Goal: Task Accomplishment & Management: Complete application form

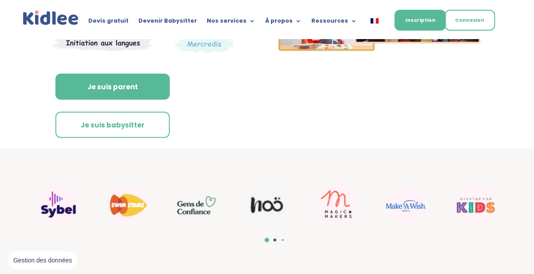
scroll to position [205, 0]
click at [141, 134] on link "Je suis babysitter" at bounding box center [112, 124] width 114 height 27
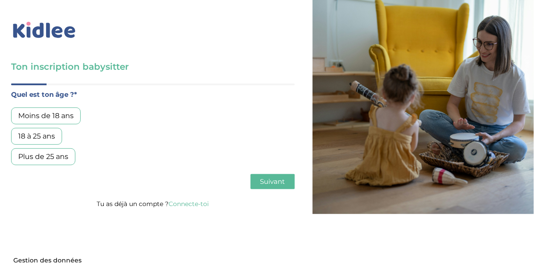
click at [54, 130] on div "18 à 25 ans" at bounding box center [36, 136] width 51 height 17
click at [278, 181] on span "Suivant" at bounding box center [272, 181] width 25 height 8
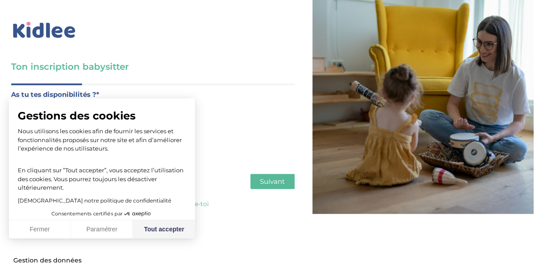
click at [177, 222] on button "Tout accepter" at bounding box center [164, 229] width 62 height 19
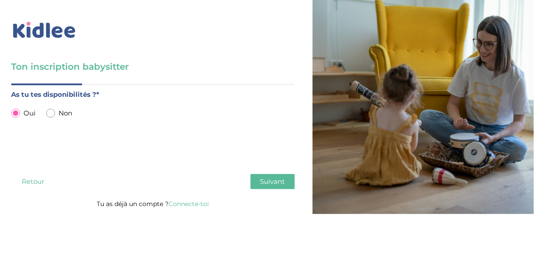
click at [279, 178] on span "Suivant" at bounding box center [272, 181] width 25 height 8
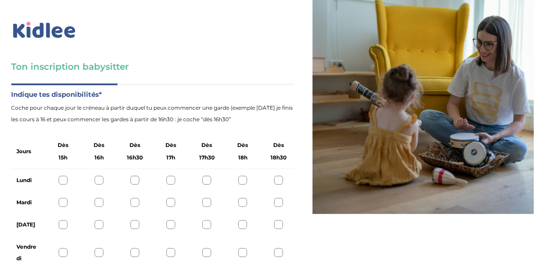
click at [64, 177] on div at bounding box center [63, 180] width 9 height 9
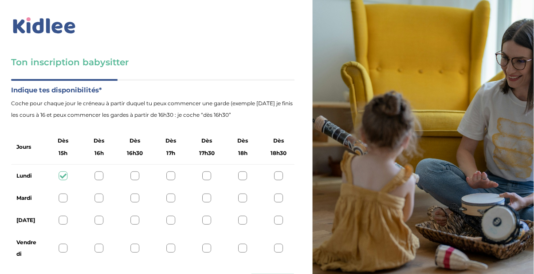
scroll to position [16, 0]
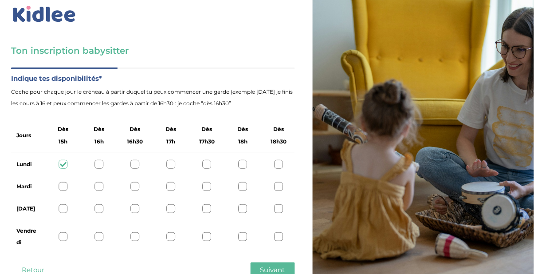
click at [67, 178] on div "Mardi" at bounding box center [153, 186] width 284 height 22
click at [72, 186] on div "Mardi" at bounding box center [153, 186] width 284 height 22
click at [66, 185] on div at bounding box center [63, 186] width 9 height 9
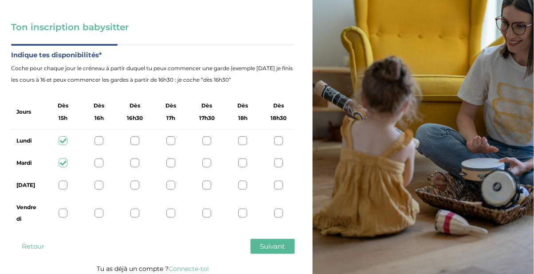
scroll to position [44, 0]
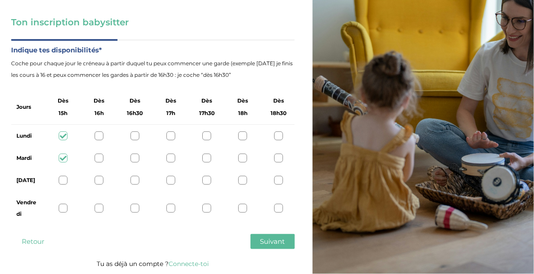
click at [290, 241] on button "Suivant" at bounding box center [273, 241] width 44 height 15
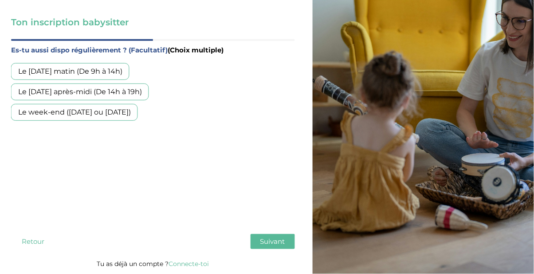
click at [133, 114] on div "Le week-end (samedi ou dimanche)" at bounding box center [74, 112] width 127 height 17
click at [282, 234] on button "Suivant" at bounding box center [273, 241] width 44 height 15
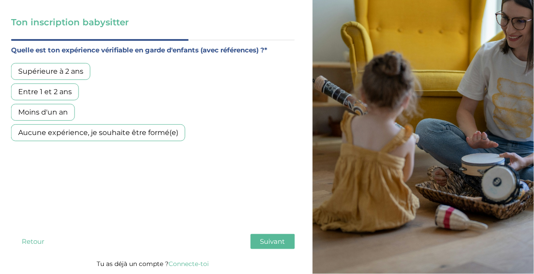
click at [79, 72] on div "Supérieure à 2 ans" at bounding box center [50, 71] width 79 height 17
click at [282, 242] on span "Suivant" at bounding box center [272, 241] width 25 height 8
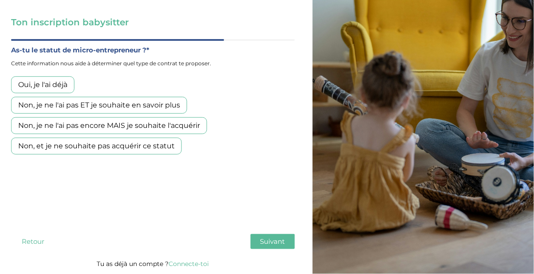
click at [38, 245] on button "Retour" at bounding box center [33, 241] width 44 height 15
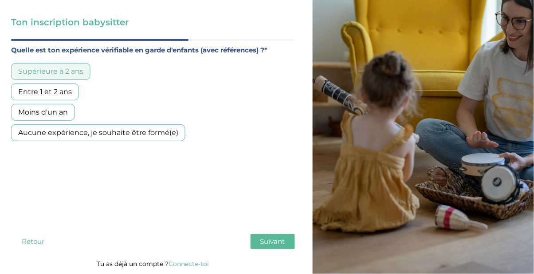
click at [70, 94] on div "Entre 1 et 2 ans" at bounding box center [45, 91] width 68 height 17
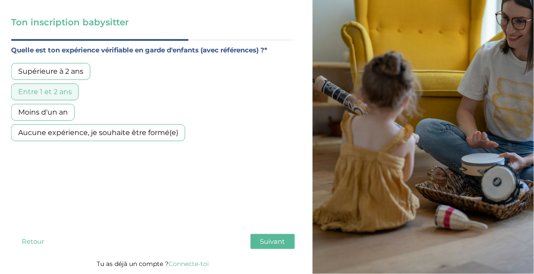
click at [279, 236] on button "Suivant" at bounding box center [273, 241] width 44 height 15
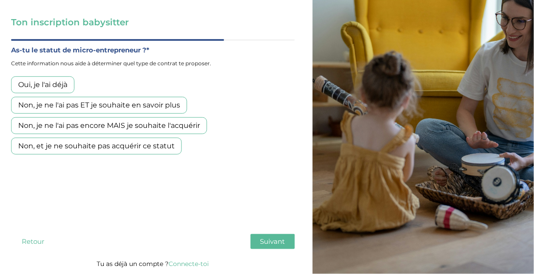
click at [175, 103] on div "Non, je ne l'ai pas ET je souhaite en savoir plus" at bounding box center [99, 105] width 176 height 17
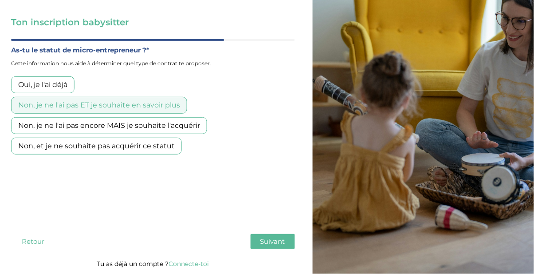
click at [286, 243] on button "Suivant" at bounding box center [273, 241] width 44 height 15
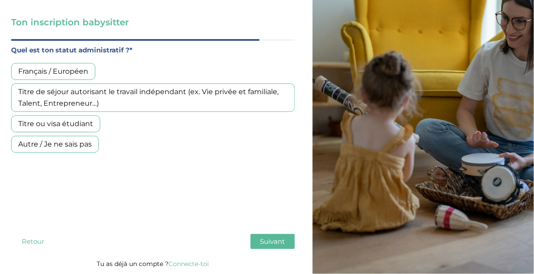
click at [85, 67] on div "Français / Européen" at bounding box center [53, 71] width 84 height 17
click at [293, 244] on button "Suivant" at bounding box center [273, 241] width 44 height 15
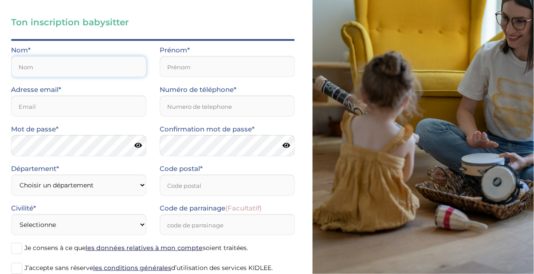
click at [106, 63] on input "text" at bounding box center [78, 66] width 135 height 21
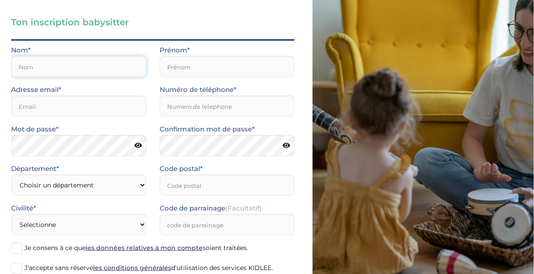
type input "CASSAMA"
type input "TIDA"
type input "0767190343"
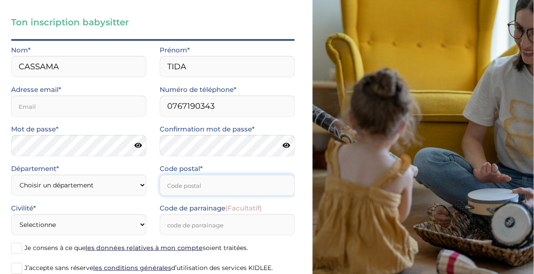
type input "75017"
click at [120, 109] on input "email" at bounding box center [78, 105] width 135 height 21
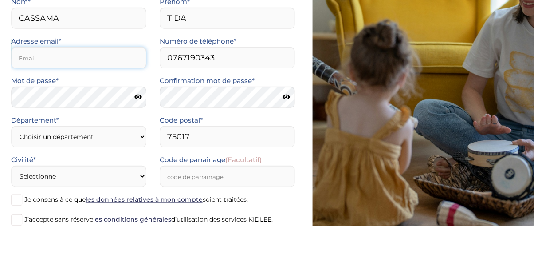
type input "tidacassama493@gmail.com"
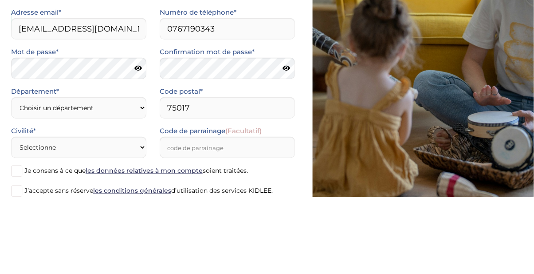
click at [136, 146] on icon at bounding box center [138, 145] width 8 height 7
click at [141, 143] on icon at bounding box center [138, 145] width 8 height 7
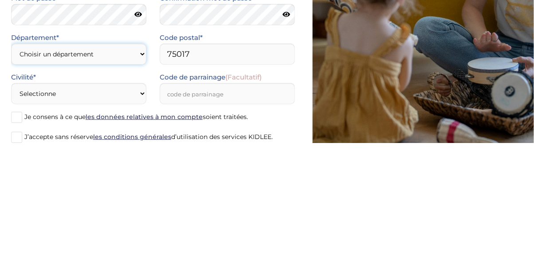
click at [126, 186] on select "Choisir un département Paris (75) Hauts-de-Seine (92) Yvelines (78) Val-de-Marn…" at bounding box center [78, 184] width 135 height 21
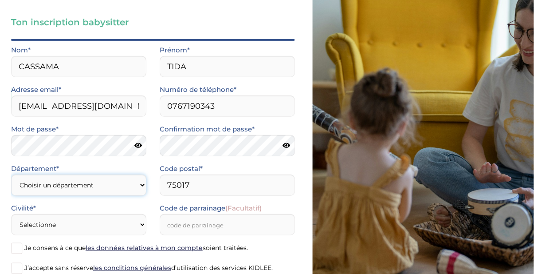
select select "75"
click at [11, 174] on select "Choisir un département Paris (75) Hauts-de-Seine (92) Yvelines (78) Val-de-Marn…" at bounding box center [78, 184] width 135 height 21
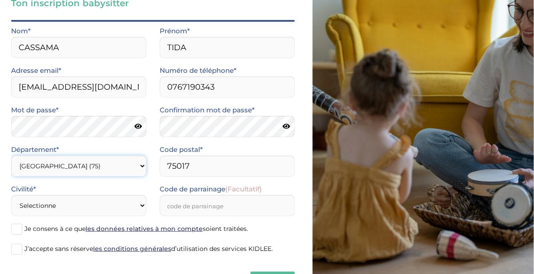
scroll to position [73, 0]
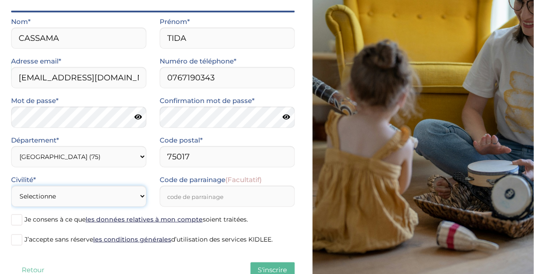
click at [133, 197] on select "Selectionne Mr Mme" at bounding box center [78, 195] width 135 height 21
select select "1"
click at [11, 185] on select "Selectionne Mr Mme" at bounding box center [78, 195] width 135 height 21
click at [277, 197] on input "Code de parrainage (Facultatif)" at bounding box center [227, 195] width 135 height 21
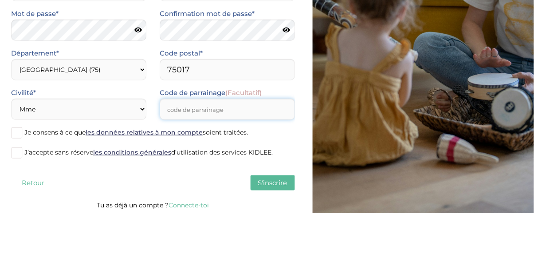
scroll to position [99, 0]
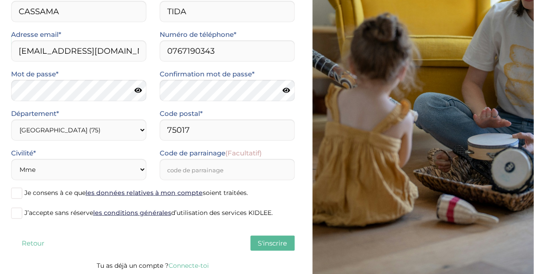
click at [23, 190] on label "Je consens à ce que les données relatives à mon compte soient traitées." at bounding box center [153, 193] width 284 height 13
click at [0, 0] on input "Je consens à ce que les données relatives à mon compte soient traitées." at bounding box center [0, 0] width 0 height 0
click at [13, 217] on span at bounding box center [16, 213] width 11 height 11
click at [0, 0] on input "J’accepte sans réserve les conditions générales d’utilisation des services KIDL…" at bounding box center [0, 0] width 0 height 0
click at [284, 238] on button "S'inscrire" at bounding box center [273, 243] width 44 height 15
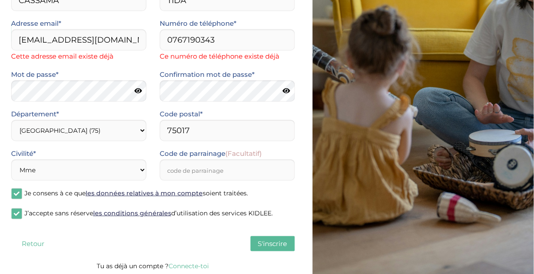
scroll to position [0, 0]
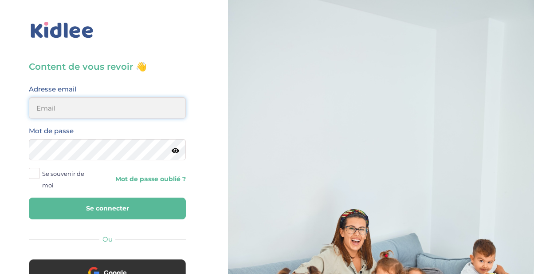
click at [160, 98] on input "email" at bounding box center [107, 107] width 157 height 21
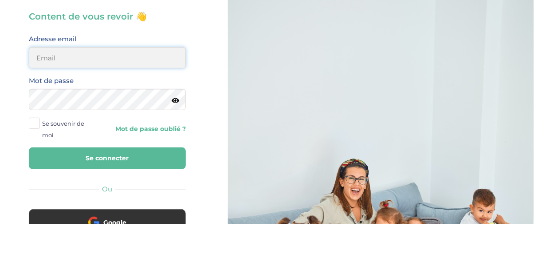
type input "tidacassama493@gmail.com"
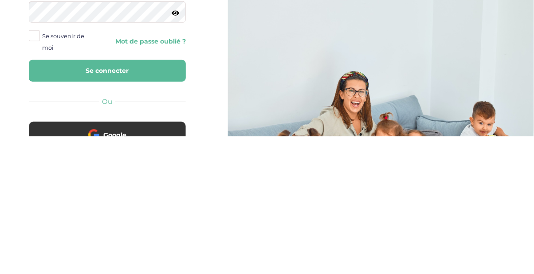
click at [150, 209] on button "Se connecter" at bounding box center [107, 208] width 157 height 22
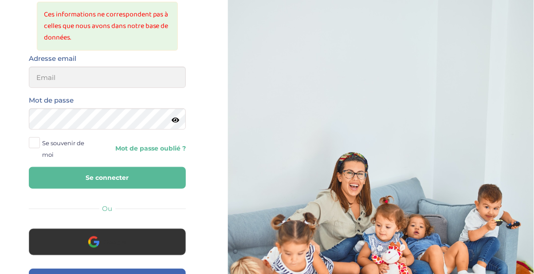
click at [150, 231] on button "Google" at bounding box center [107, 241] width 157 height 27
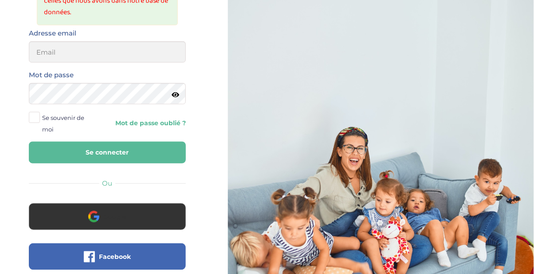
scroll to position [110, 0]
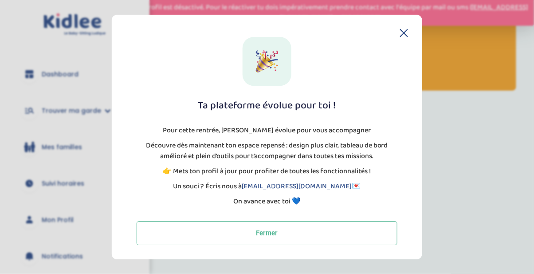
click at [300, 230] on button "Fermer" at bounding box center [267, 233] width 261 height 24
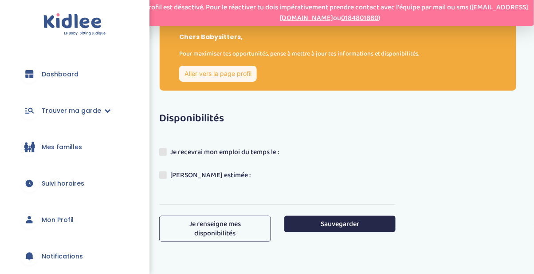
scroll to position [8, 0]
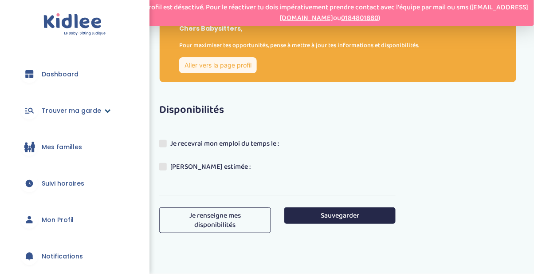
click at [94, 109] on span "Trouver ma garde" at bounding box center [71, 110] width 59 height 9
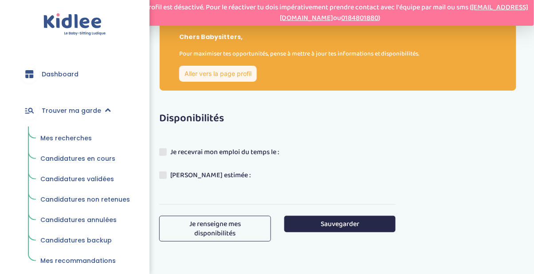
click at [81, 138] on span "Mes recherches" at bounding box center [65, 138] width 51 height 9
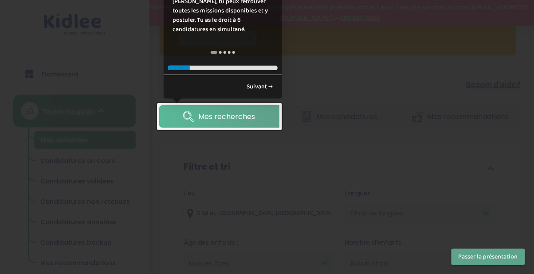
scroll to position [41, 0]
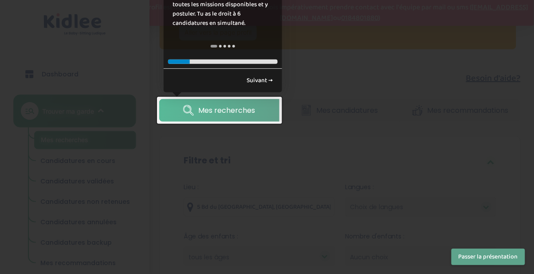
click at [263, 121] on link "Mes recherches" at bounding box center [219, 110] width 120 height 23
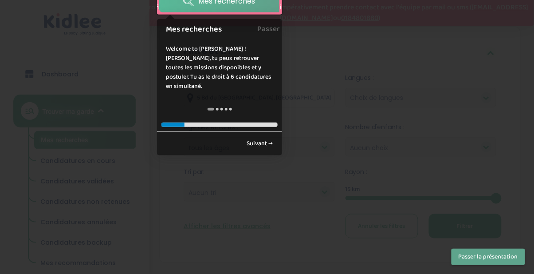
click at [263, 136] on link "Suivant →" at bounding box center [260, 143] width 36 height 15
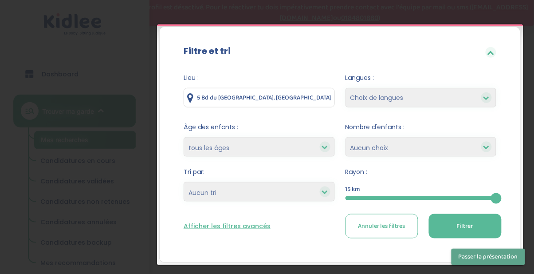
scroll to position [171, 0]
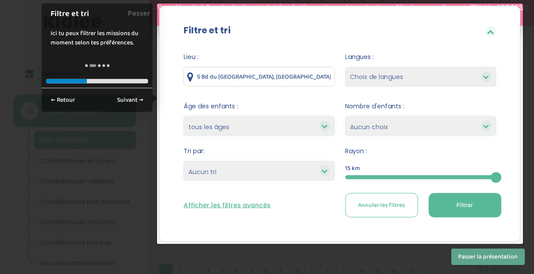
click at [466, 81] on select "Choix de langues Allemand Anglais Arabe Chinois Espagnol Grec Italien Russe [DE…" at bounding box center [421, 77] width 151 height 20
click at [484, 70] on select "Choix de langues Allemand Anglais Arabe Chinois Espagnol Grec Italien Russe Fra…" at bounding box center [421, 77] width 151 height 20
click at [489, 71] on div at bounding box center [486, 76] width 11 height 11
click at [483, 74] on div at bounding box center [486, 76] width 11 height 11
click at [480, 77] on select "Choix de langues Allemand Anglais Arabe Chinois Espagnol Grec Italien Russe Fra…" at bounding box center [421, 77] width 151 height 20
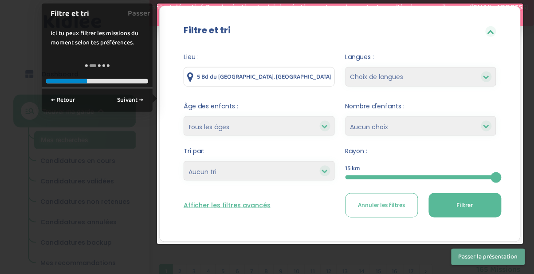
select select "12"
click at [346, 67] on select "Choix de langues Allemand Anglais Arabe Chinois Espagnol Grec Italien Russe Fra…" at bounding box center [421, 77] width 151 height 20
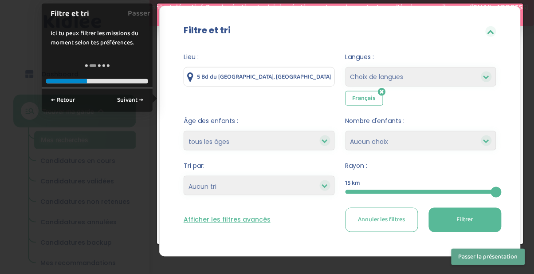
click at [476, 78] on select "Choix de langues Allemand Anglais Arabe Chinois Espagnol Grec Italien Russe Fra…" at bounding box center [421, 77] width 151 height 20
select select "2"
click at [346, 67] on select "Choix de langues Allemand Anglais Arabe Chinois Espagnol Grec Italien Russe Fra…" at bounding box center [421, 77] width 151 height 20
select select
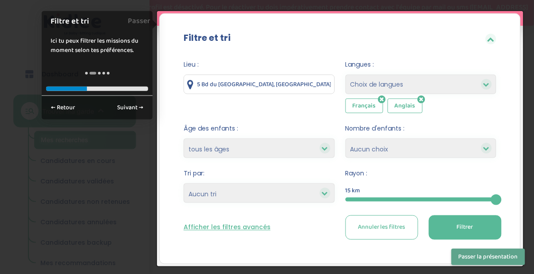
click at [443, 145] on select "1 2 3 4 Aucun choix" at bounding box center [421, 148] width 151 height 20
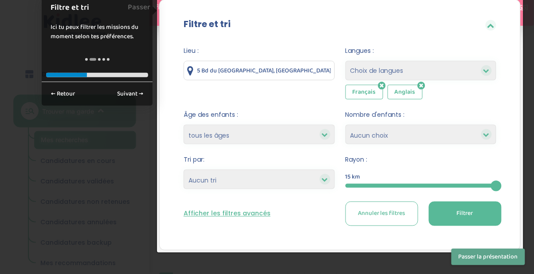
scroll to position [178, 0]
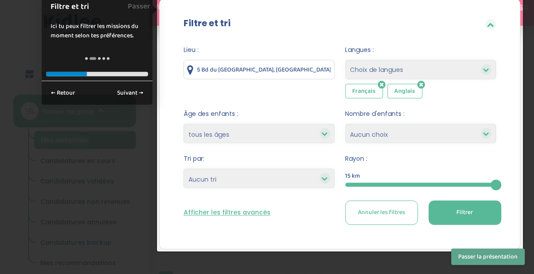
click at [455, 126] on select "1 2 3 4 Aucun choix" at bounding box center [421, 134] width 151 height 20
click at [346, 124] on select "1 2 3 4 Aucun choix" at bounding box center [421, 134] width 151 height 20
click at [448, 133] on select "1 2 3 4 Aucun choix" at bounding box center [421, 134] width 151 height 20
select select "1"
click at [346, 124] on select "1 2 3 4 Aucun choix" at bounding box center [421, 134] width 151 height 20
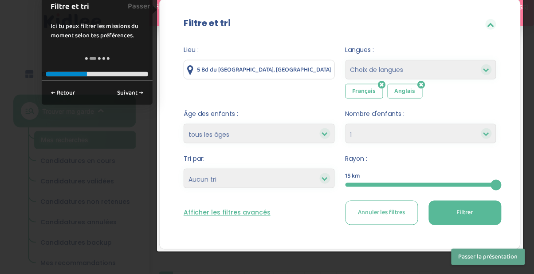
click at [322, 182] on div at bounding box center [325, 178] width 11 height 11
click at [324, 182] on div at bounding box center [325, 178] width 11 height 11
click at [332, 179] on select "Heures par semaine (croissant) Heures par semaine (décroissant) Date de démarra…" at bounding box center [259, 179] width 151 height 20
select select "salary_asc"
click at [184, 169] on select "Heures par semaine (croissant) Heures par semaine (décroissant) Date de démarra…" at bounding box center [259, 179] width 151 height 20
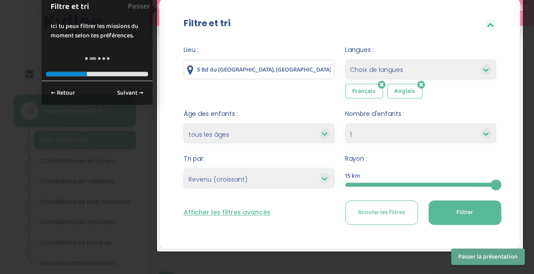
click at [482, 211] on button "Filtrer" at bounding box center [465, 213] width 73 height 24
click at [471, 215] on span "Filtrer" at bounding box center [465, 212] width 16 height 9
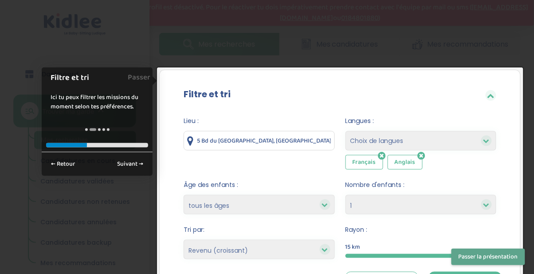
scroll to position [114, 0]
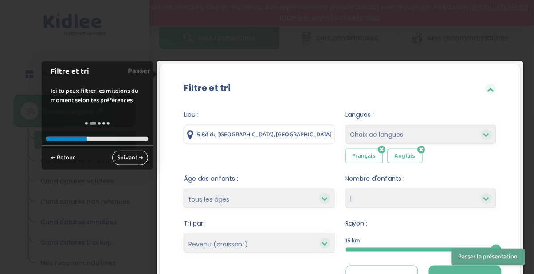
click at [132, 159] on link "Suivant →" at bounding box center [130, 157] width 36 height 15
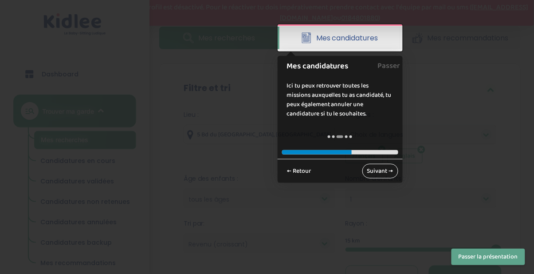
click at [382, 174] on link "Suivant →" at bounding box center [380, 171] width 36 height 15
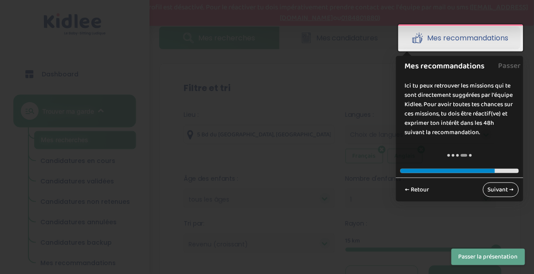
click at [507, 190] on link "Suivant →" at bounding box center [501, 189] width 36 height 15
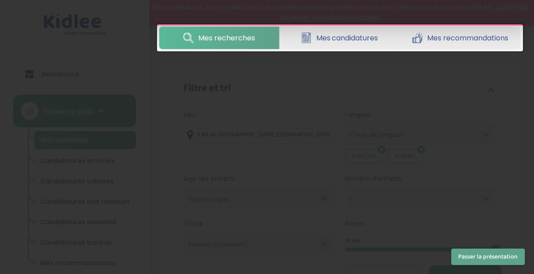
click at [503, 195] on div at bounding box center [267, 137] width 534 height 274
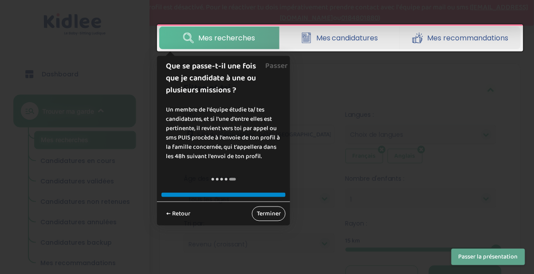
click at [275, 213] on link "Terminer" at bounding box center [269, 213] width 34 height 15
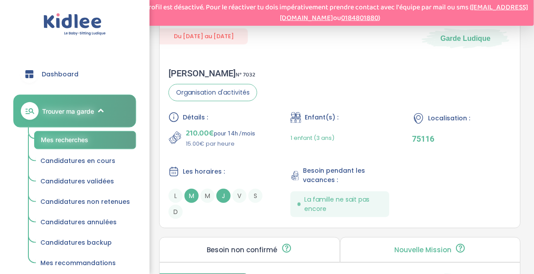
scroll to position [1533, 0]
click at [463, 184] on div "Détails : 210.00€ pour 14h /mois 15.00€ par heure Enfant(s) : 1 enfant (3 ans) …" at bounding box center [340, 166] width 343 height 107
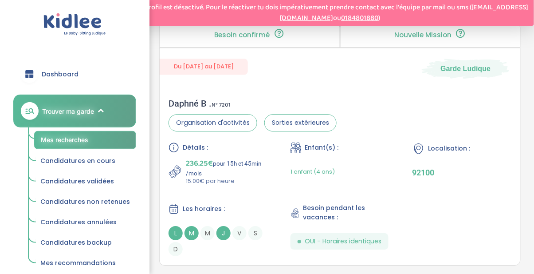
scroll to position [2001, 0]
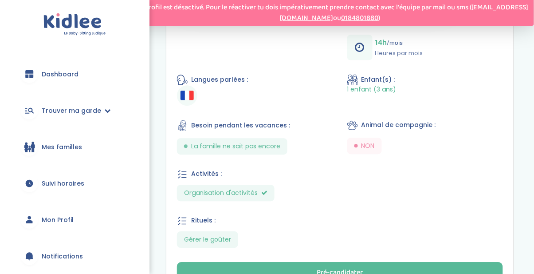
scroll to position [495, 0]
